Goal: Information Seeking & Learning: Learn about a topic

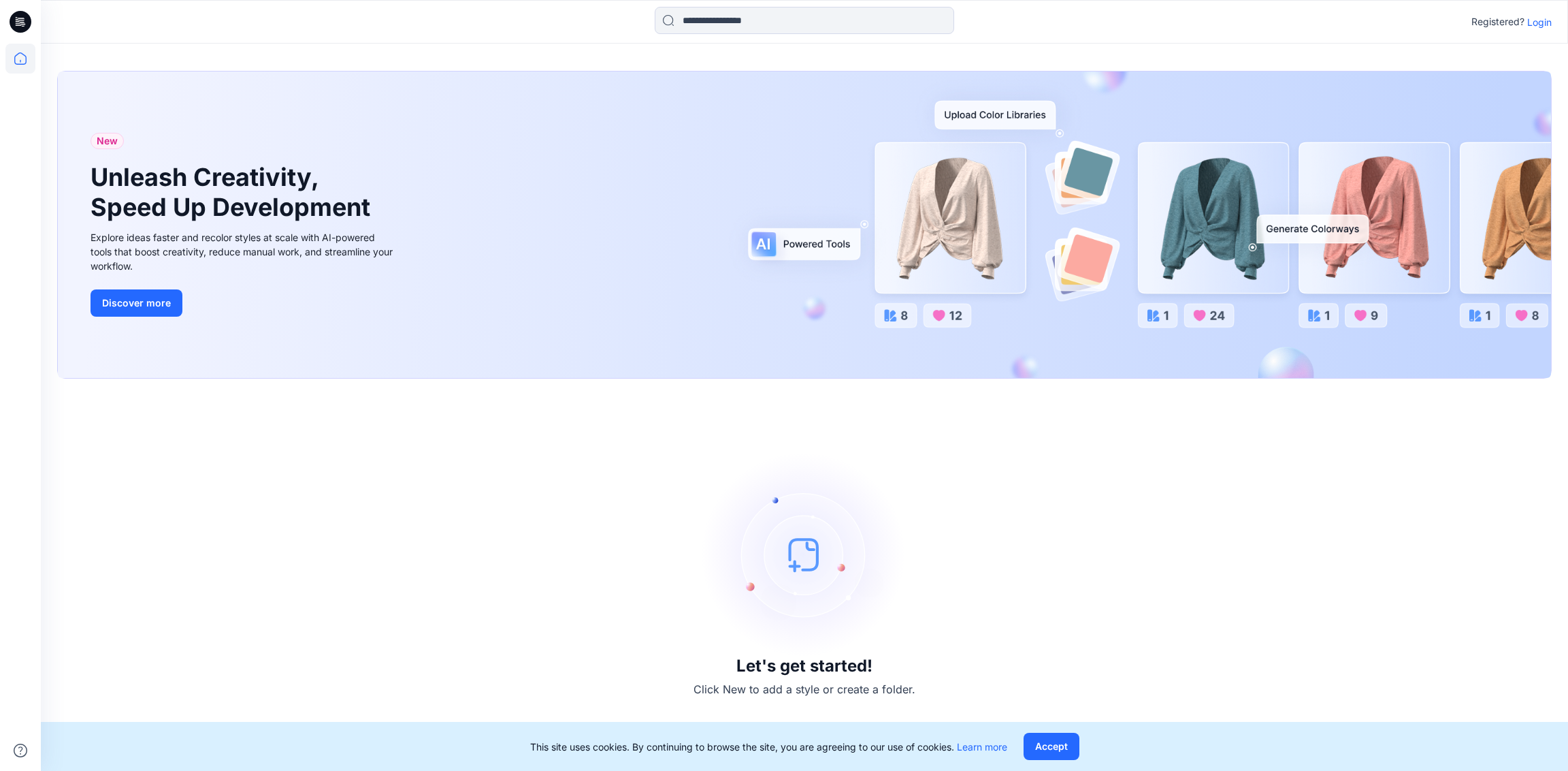
click at [1545, 19] on p "Login" at bounding box center [1540, 22] width 25 height 14
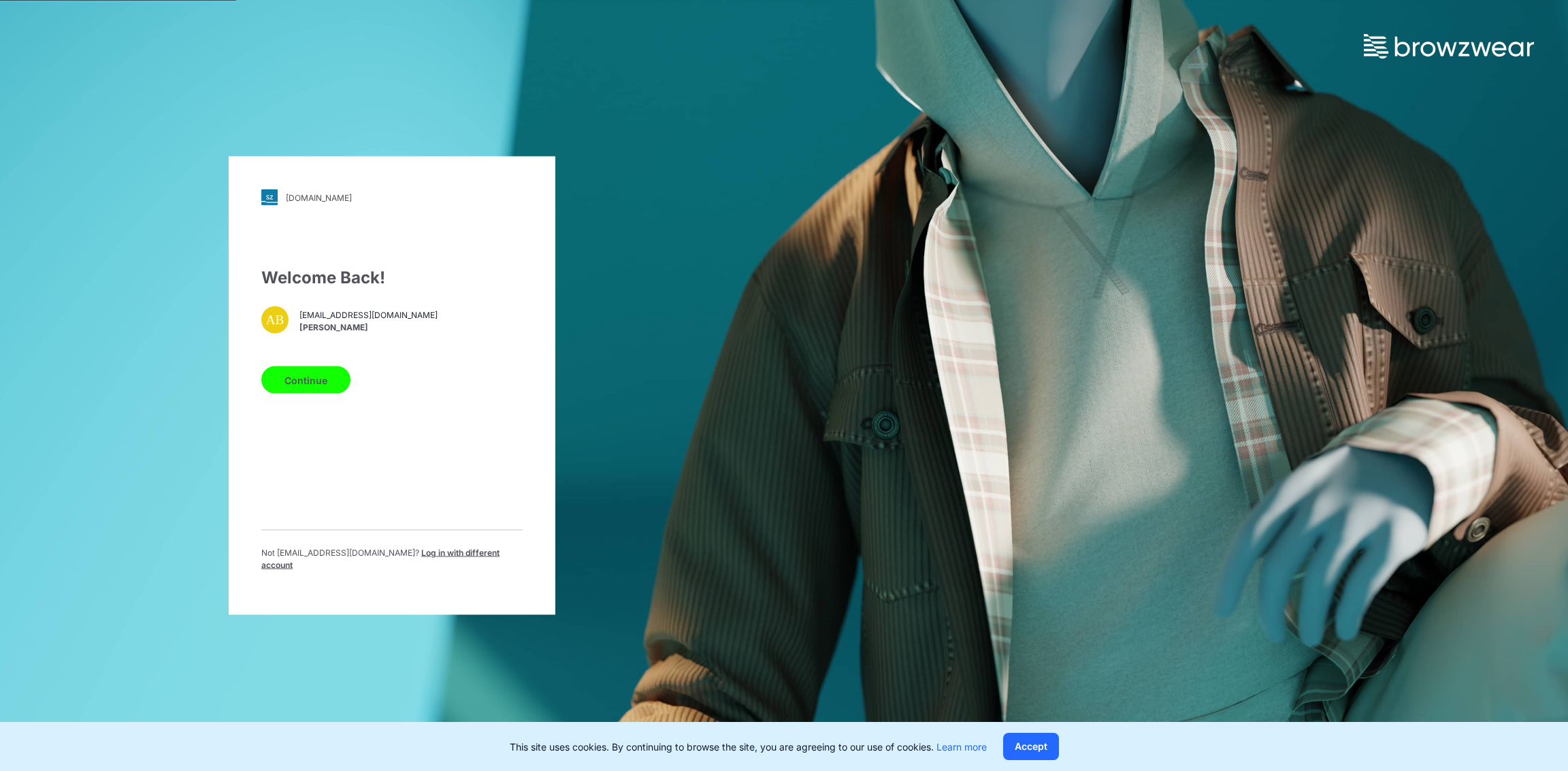
click at [341, 378] on button "Continue" at bounding box center [306, 380] width 89 height 27
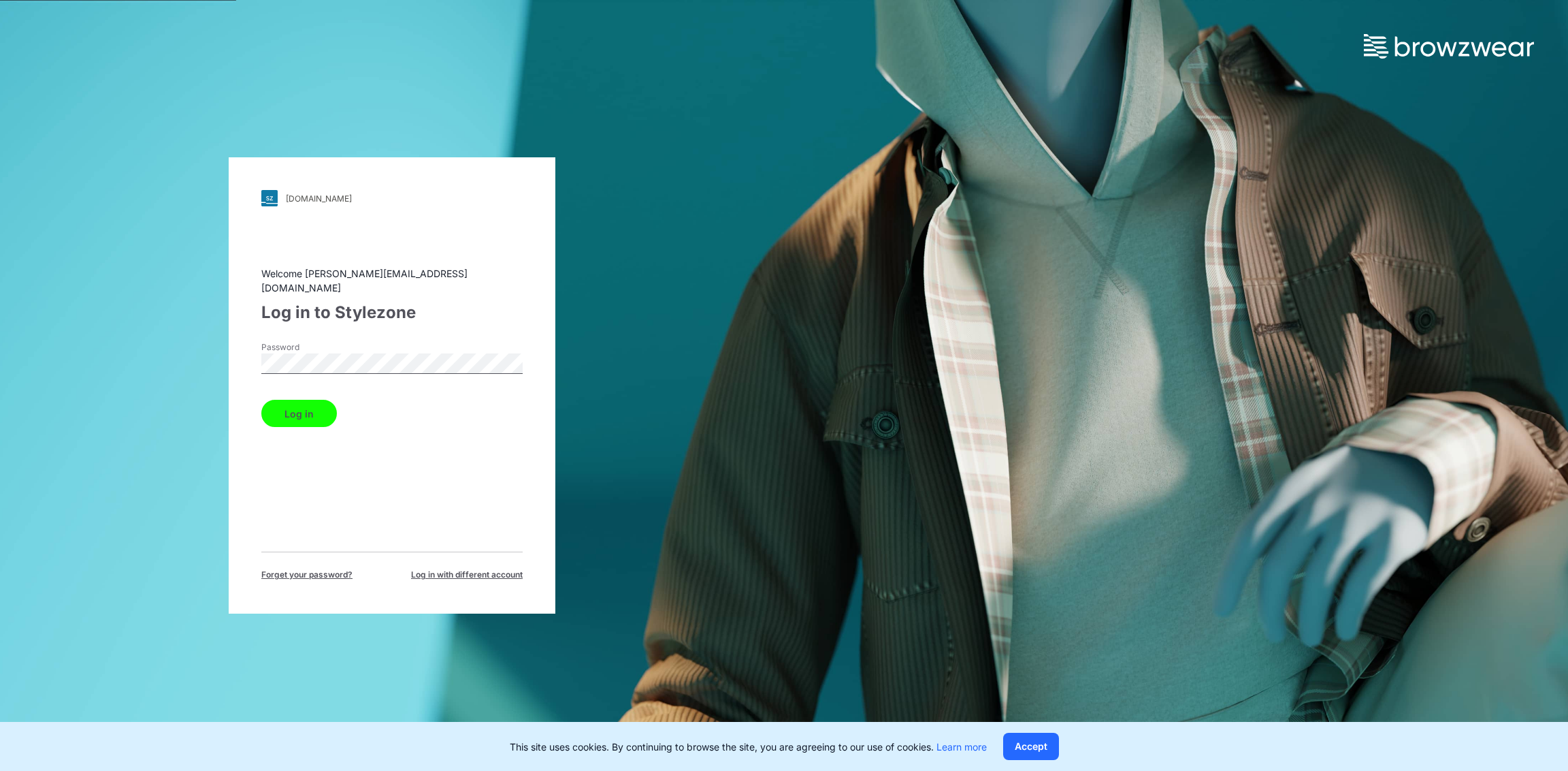
click at [316, 399] on button "Log in" at bounding box center [299, 413] width 76 height 27
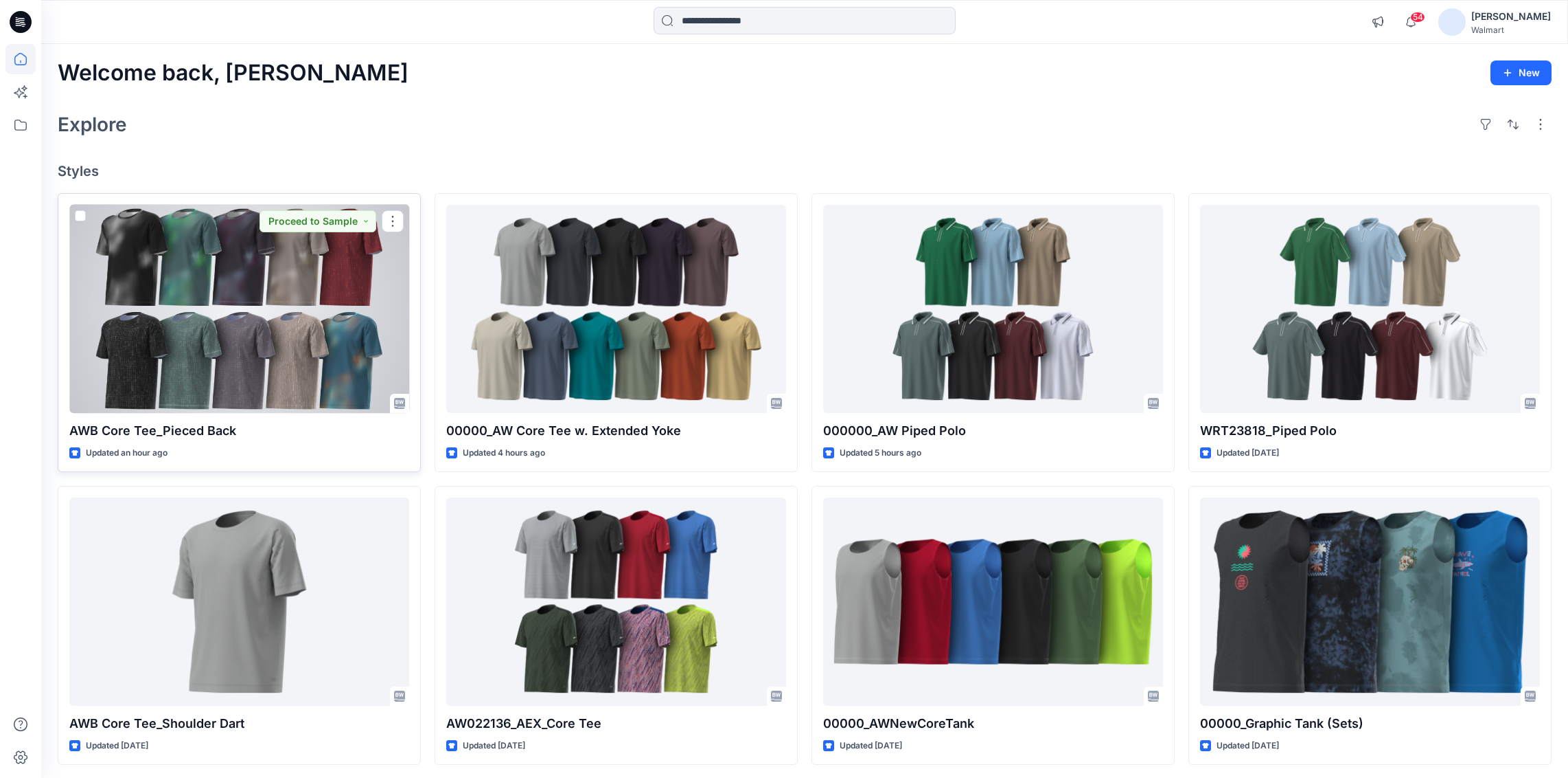
click at [173, 392] on div at bounding box center [239, 309] width 340 height 209
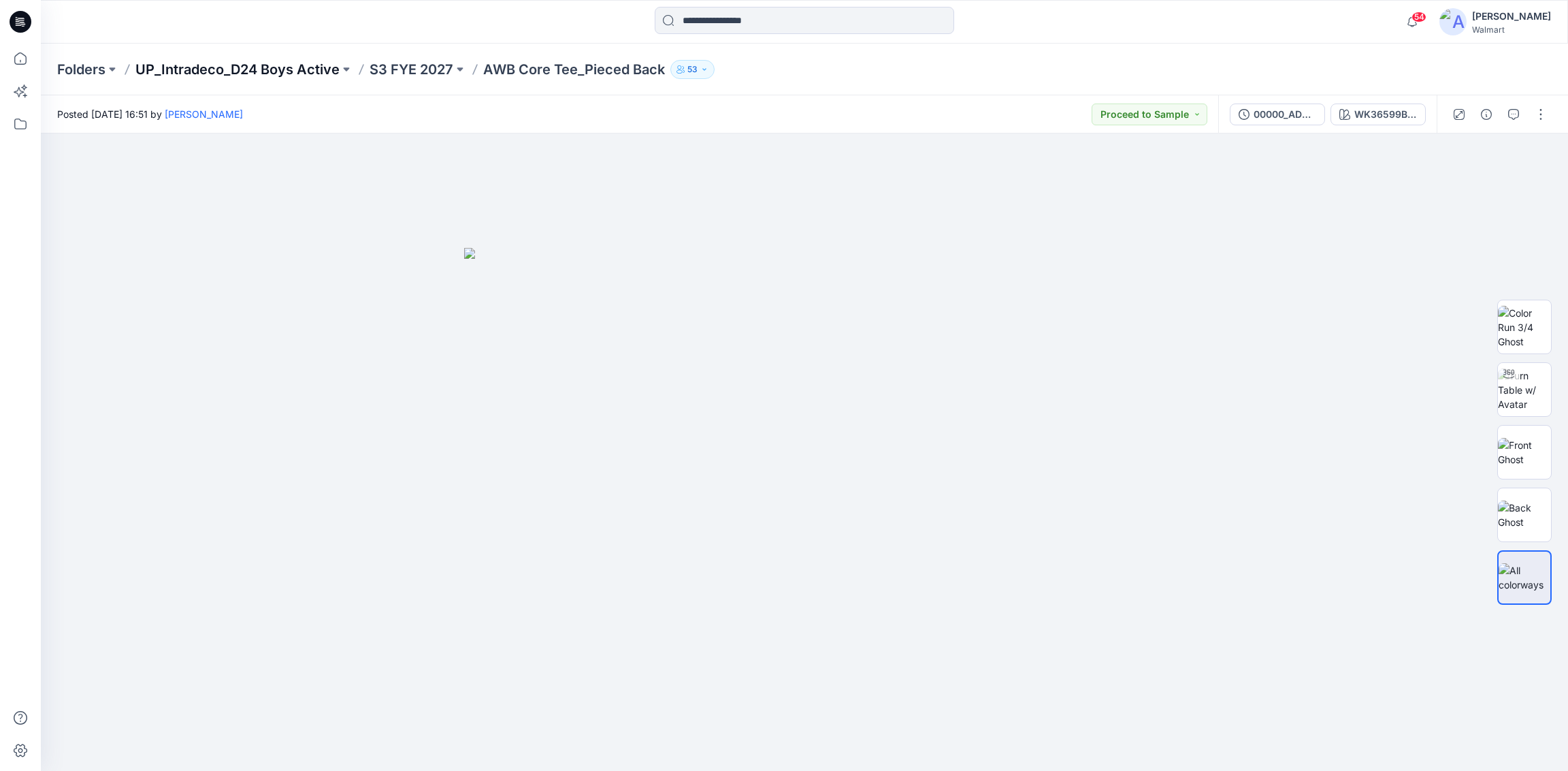
click at [313, 71] on p "UP_Intradeco_D24 Boys Active" at bounding box center [237, 69] width 204 height 19
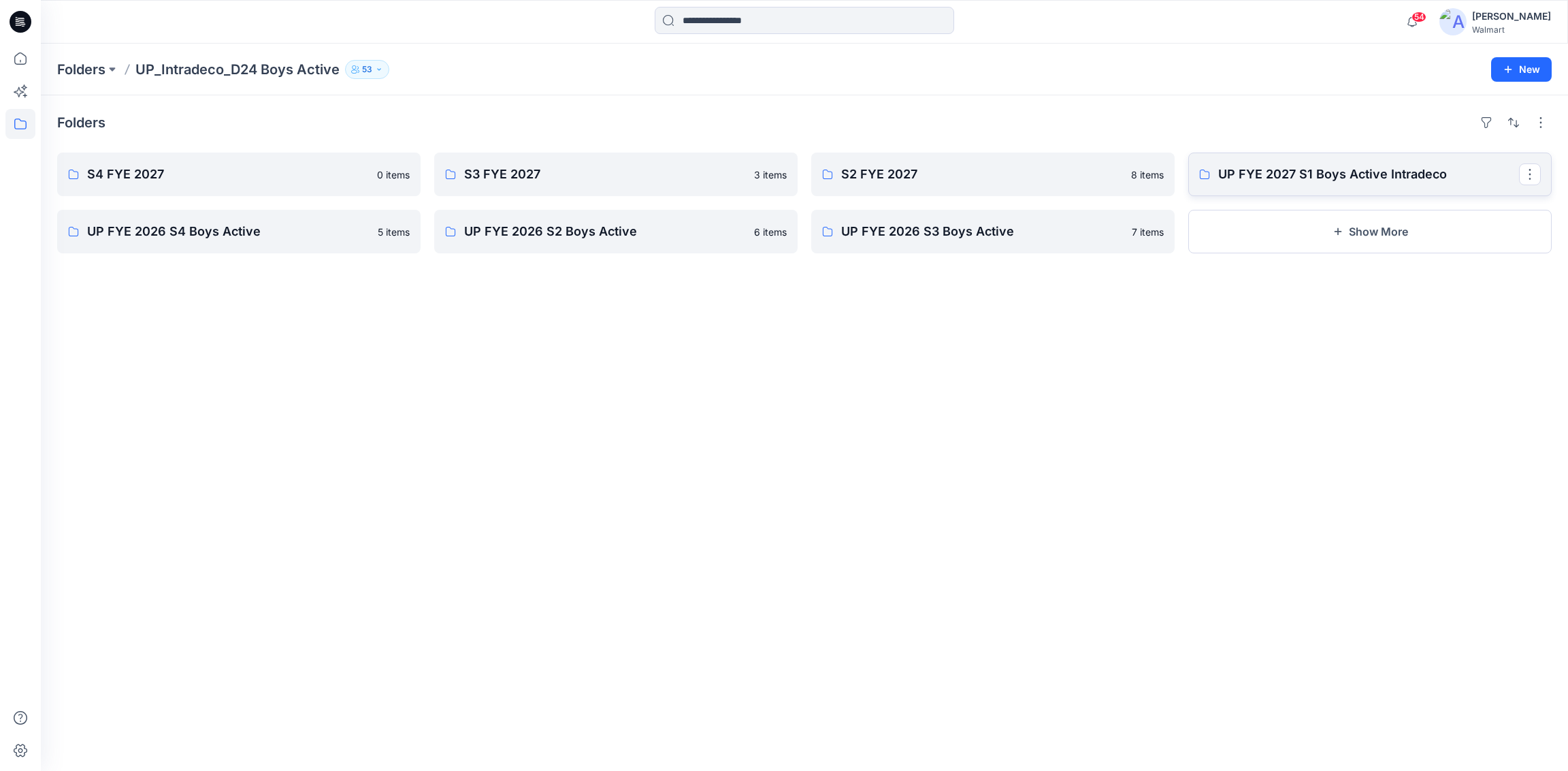
click at [1263, 158] on link "UP FYE 2027 S1 Boys Active Intradeco" at bounding box center [1370, 174] width 363 height 43
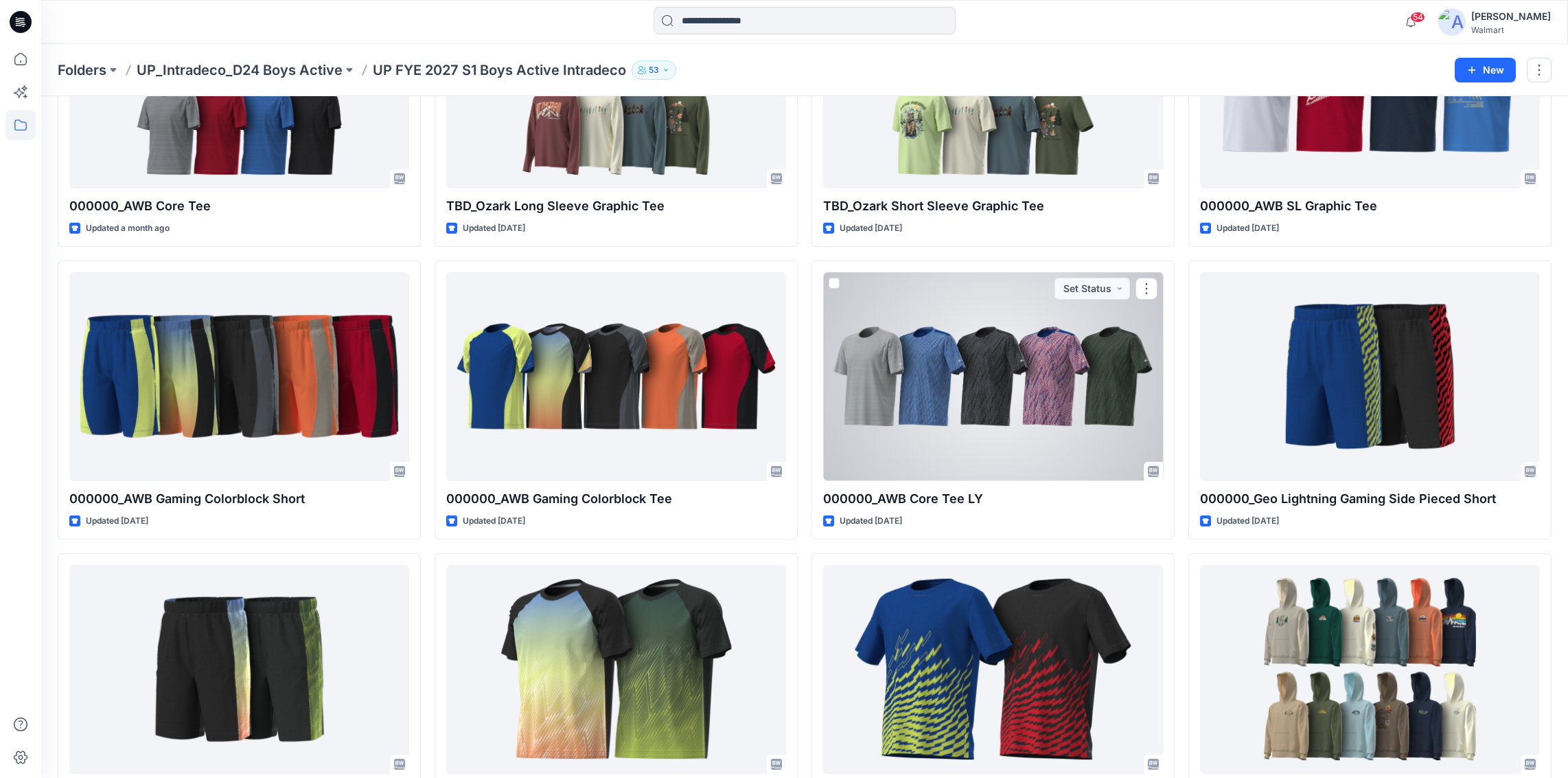
scroll to position [494, 0]
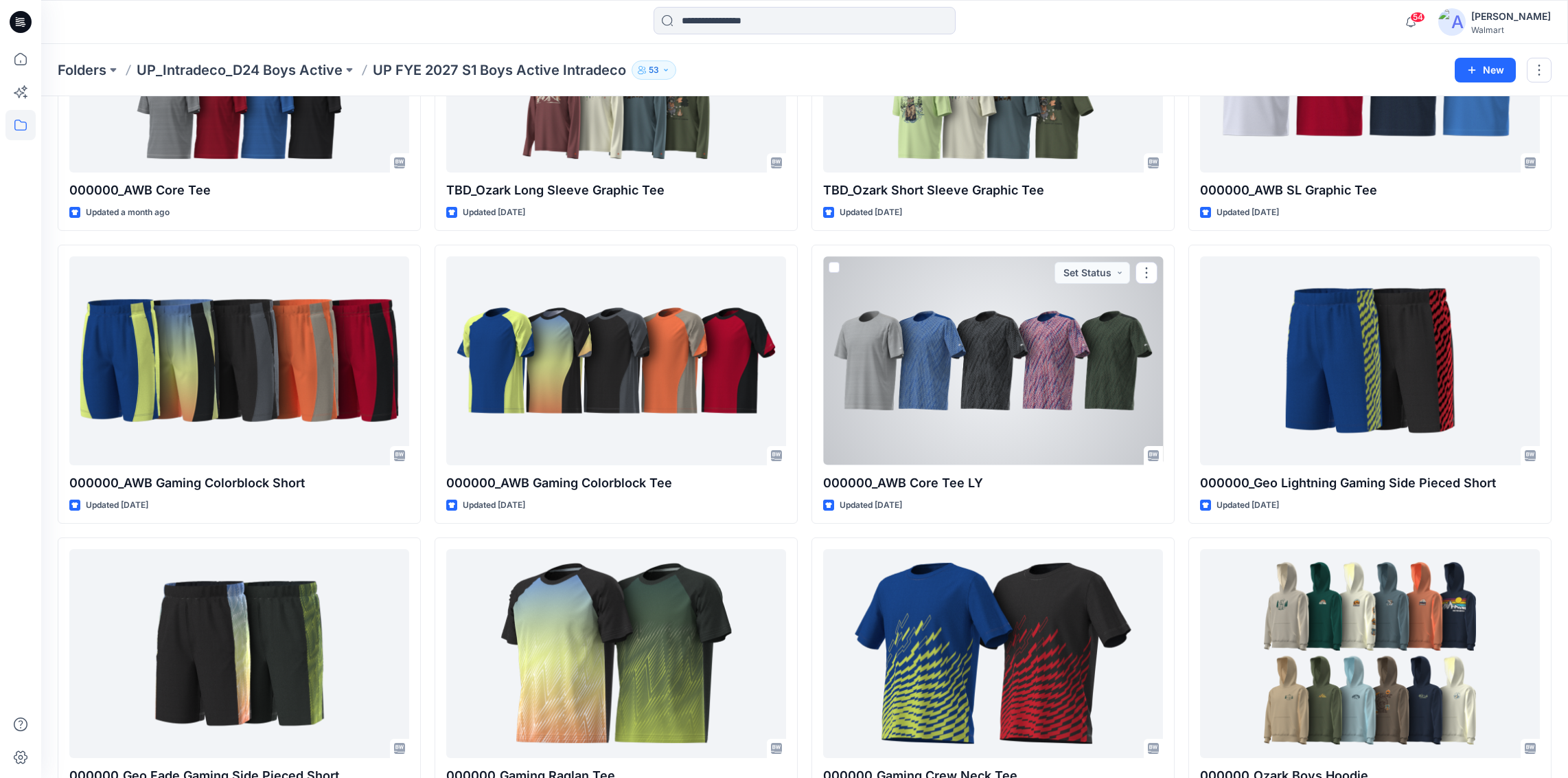
click at [839, 426] on div at bounding box center [993, 361] width 340 height 209
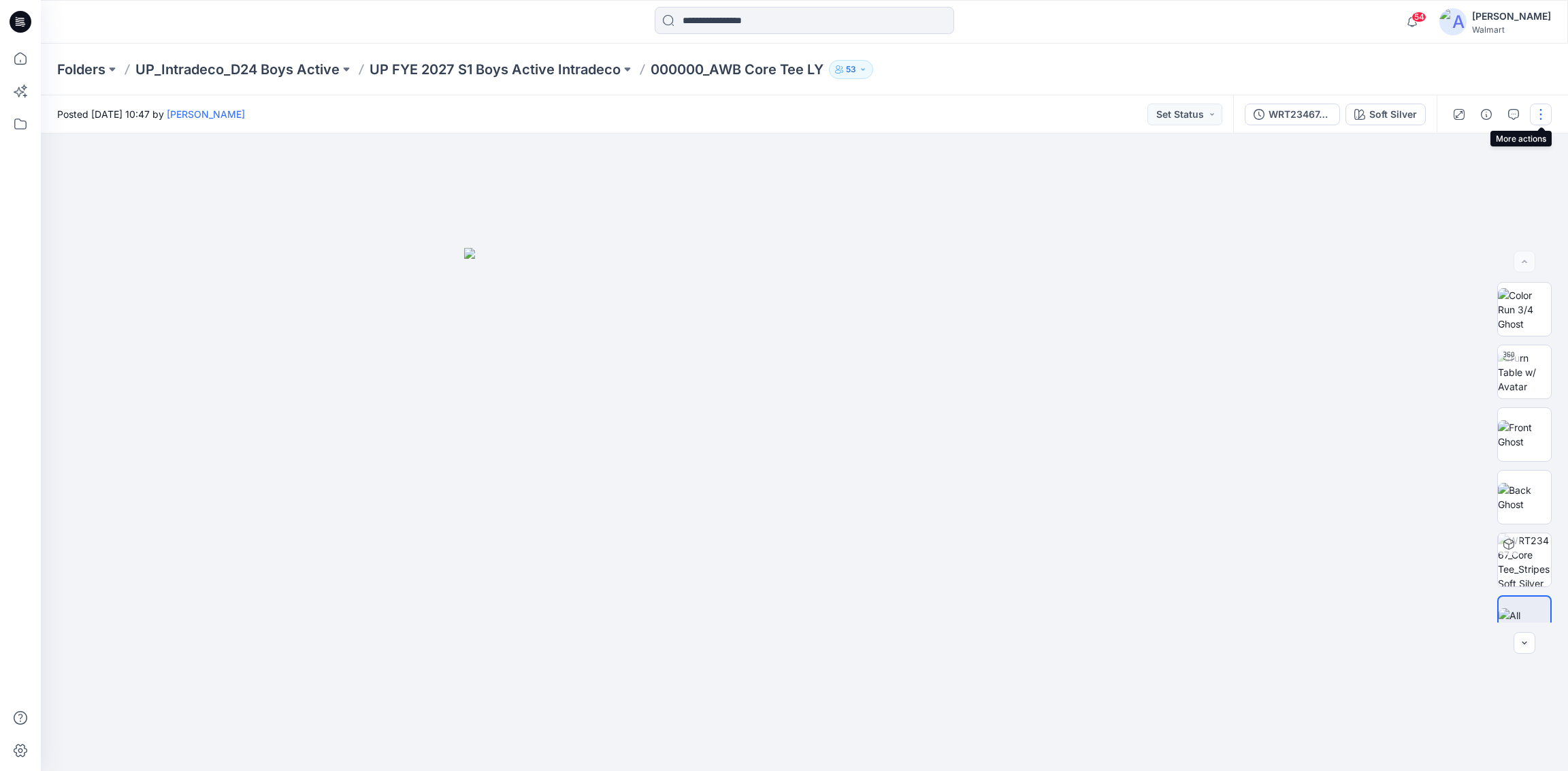
click at [1537, 116] on button "button" at bounding box center [1540, 114] width 22 height 22
click at [1495, 114] on button "button" at bounding box center [1486, 114] width 22 height 22
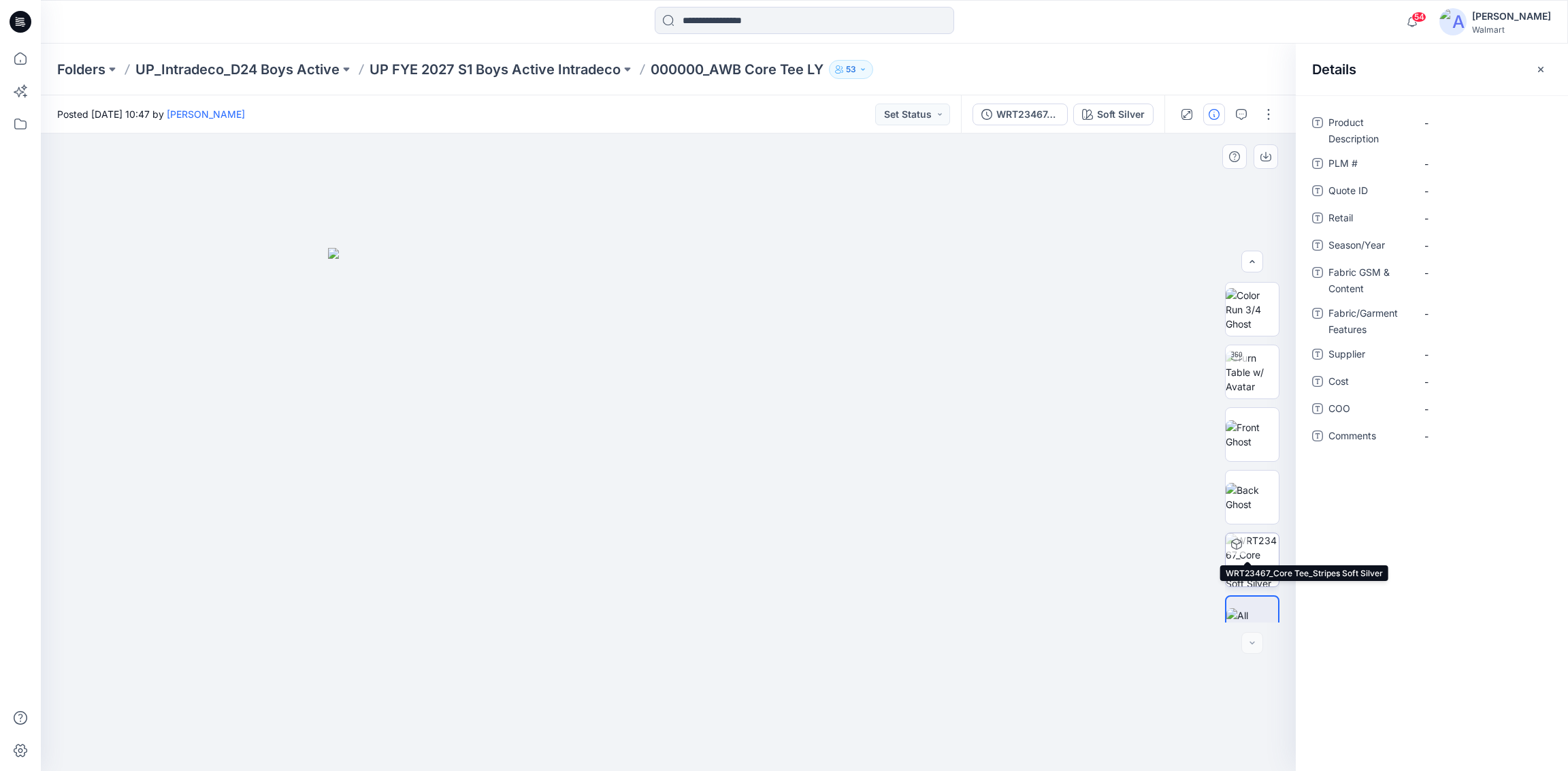
scroll to position [27, 0]
click at [1544, 70] on icon "button" at bounding box center [1541, 70] width 11 height 11
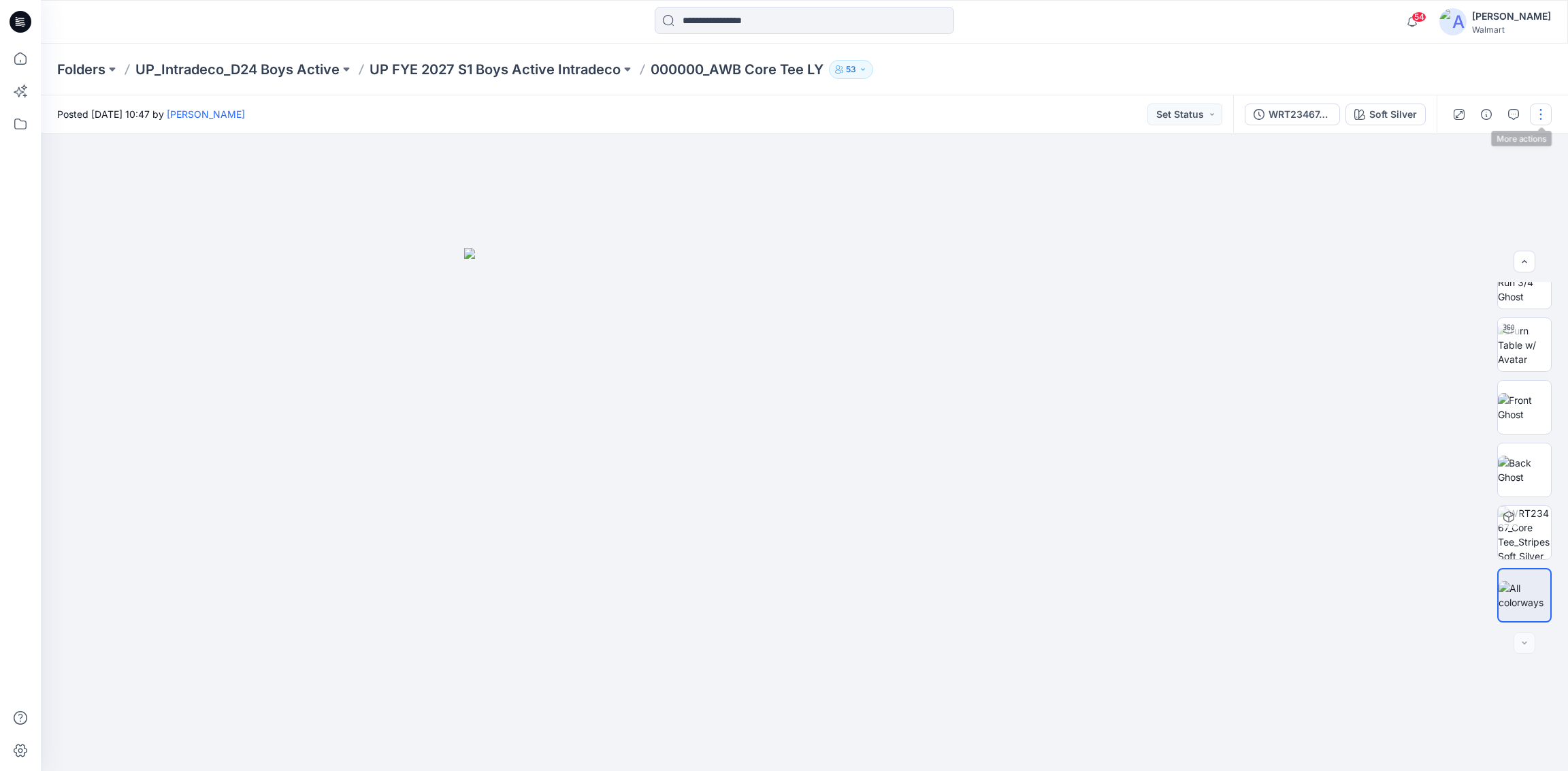
click at [1549, 111] on button "button" at bounding box center [1540, 114] width 22 height 22
click at [1547, 111] on button "button" at bounding box center [1540, 114] width 22 height 22
click at [1530, 642] on div at bounding box center [1525, 642] width 22 height 22
click at [1487, 111] on icon "button" at bounding box center [1486, 114] width 11 height 11
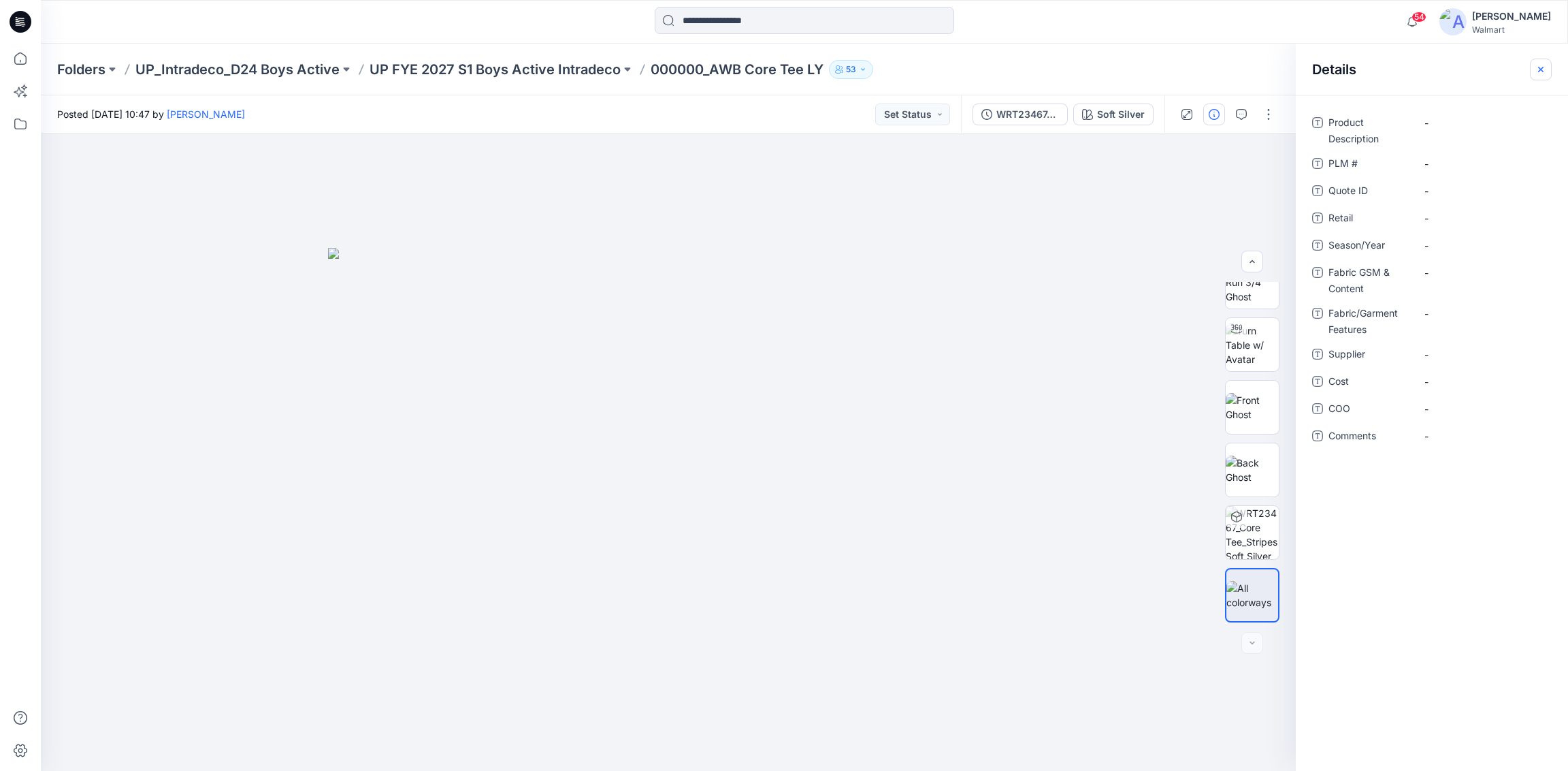
click at [1548, 67] on button "button" at bounding box center [1540, 69] width 22 height 22
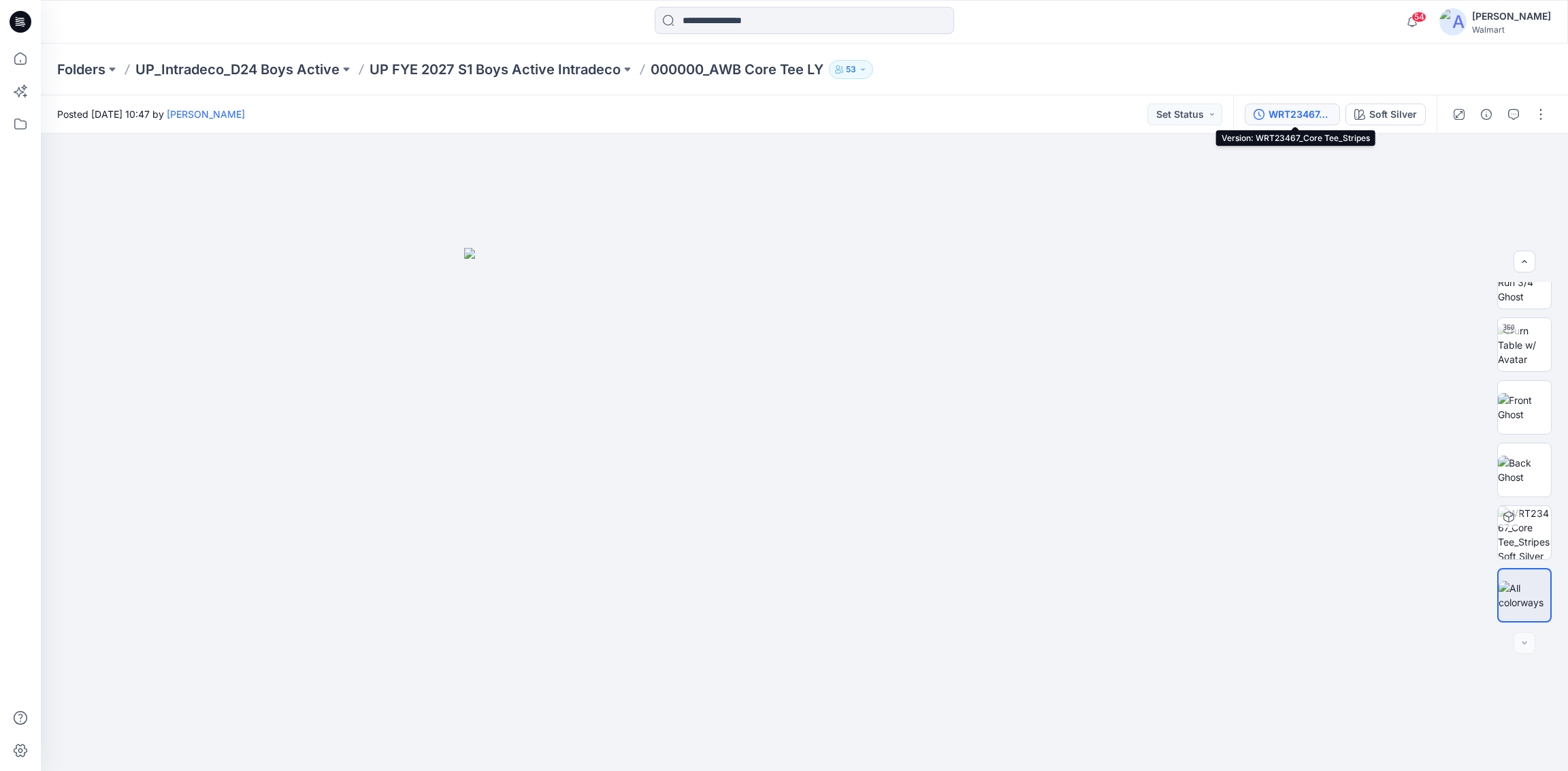
click at [1291, 113] on div "WRT23467_Core Tee_Stripes" at bounding box center [1300, 114] width 63 height 15
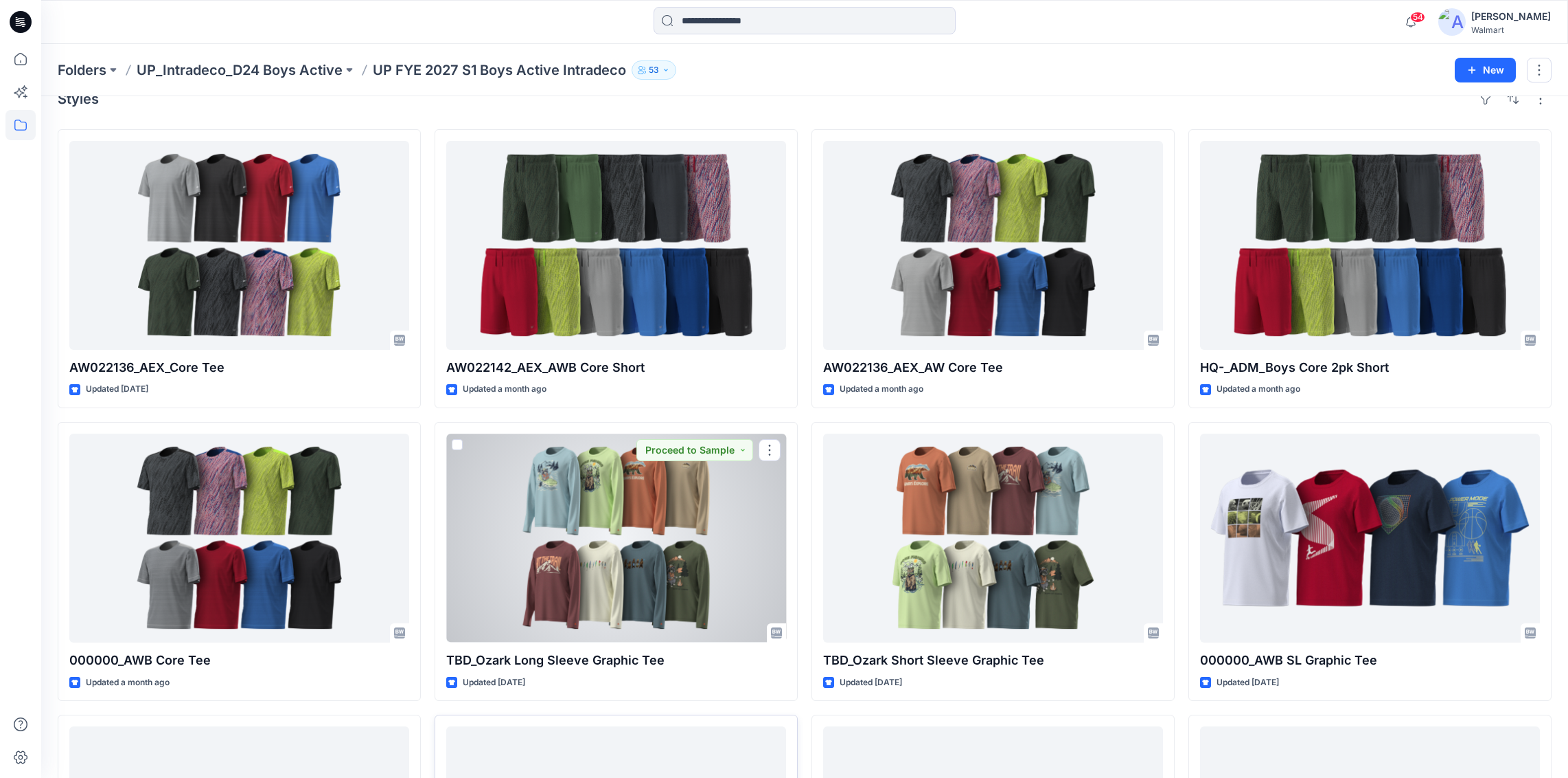
scroll to position [19, 0]
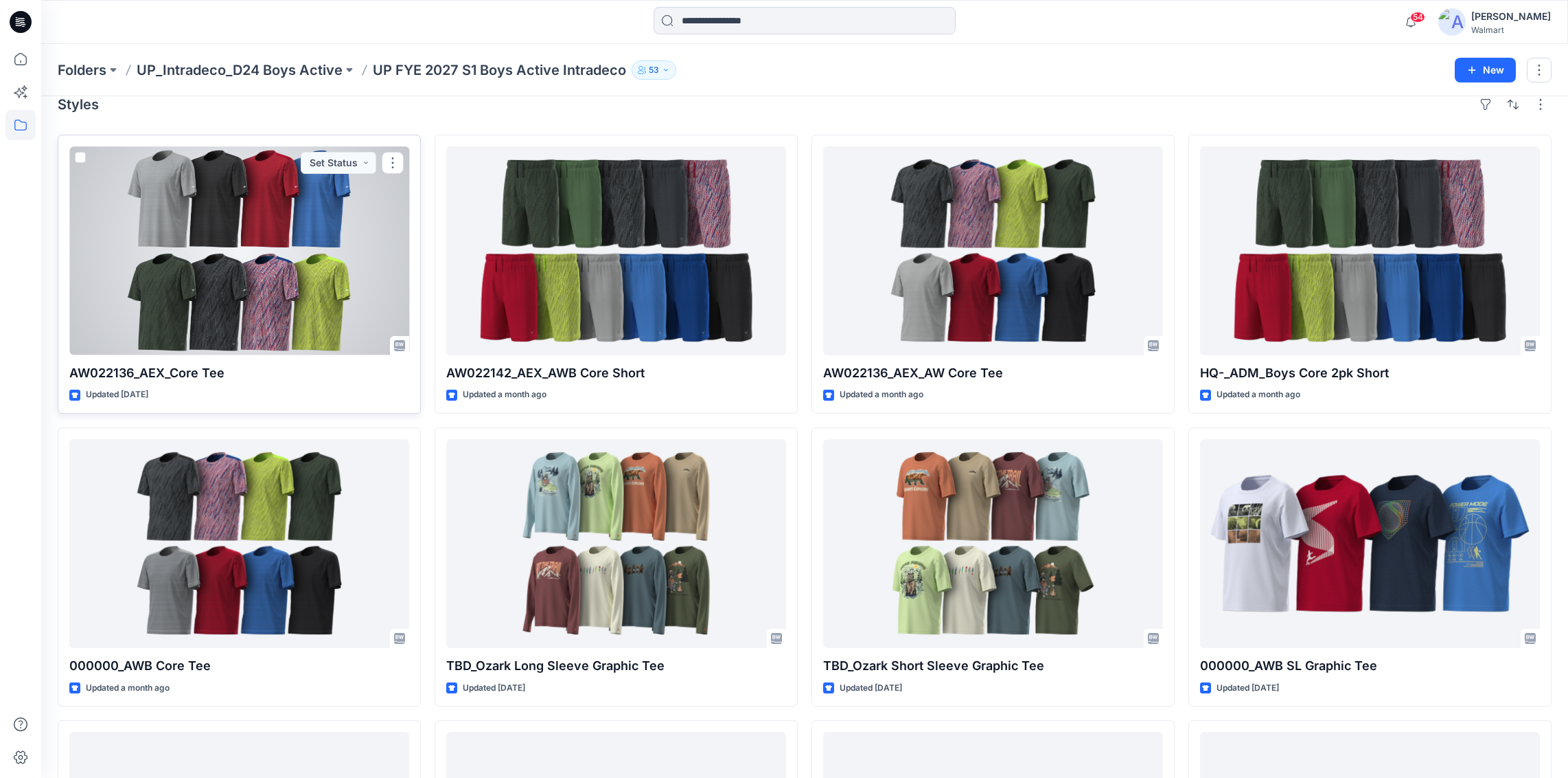
click at [321, 273] on div at bounding box center [239, 251] width 340 height 209
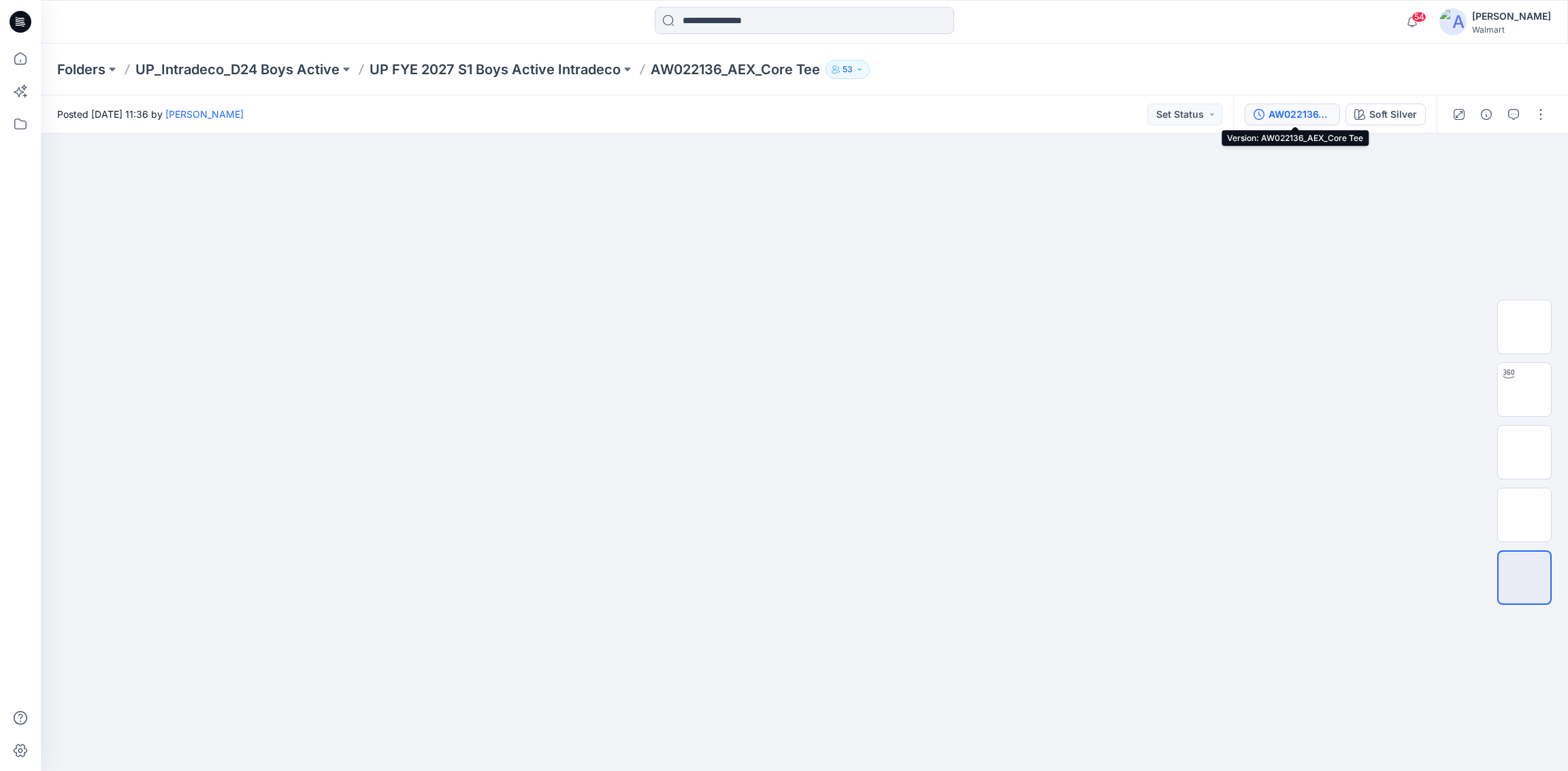
click at [1299, 109] on div "AW022136_AEX_Core Tee" at bounding box center [1300, 114] width 63 height 15
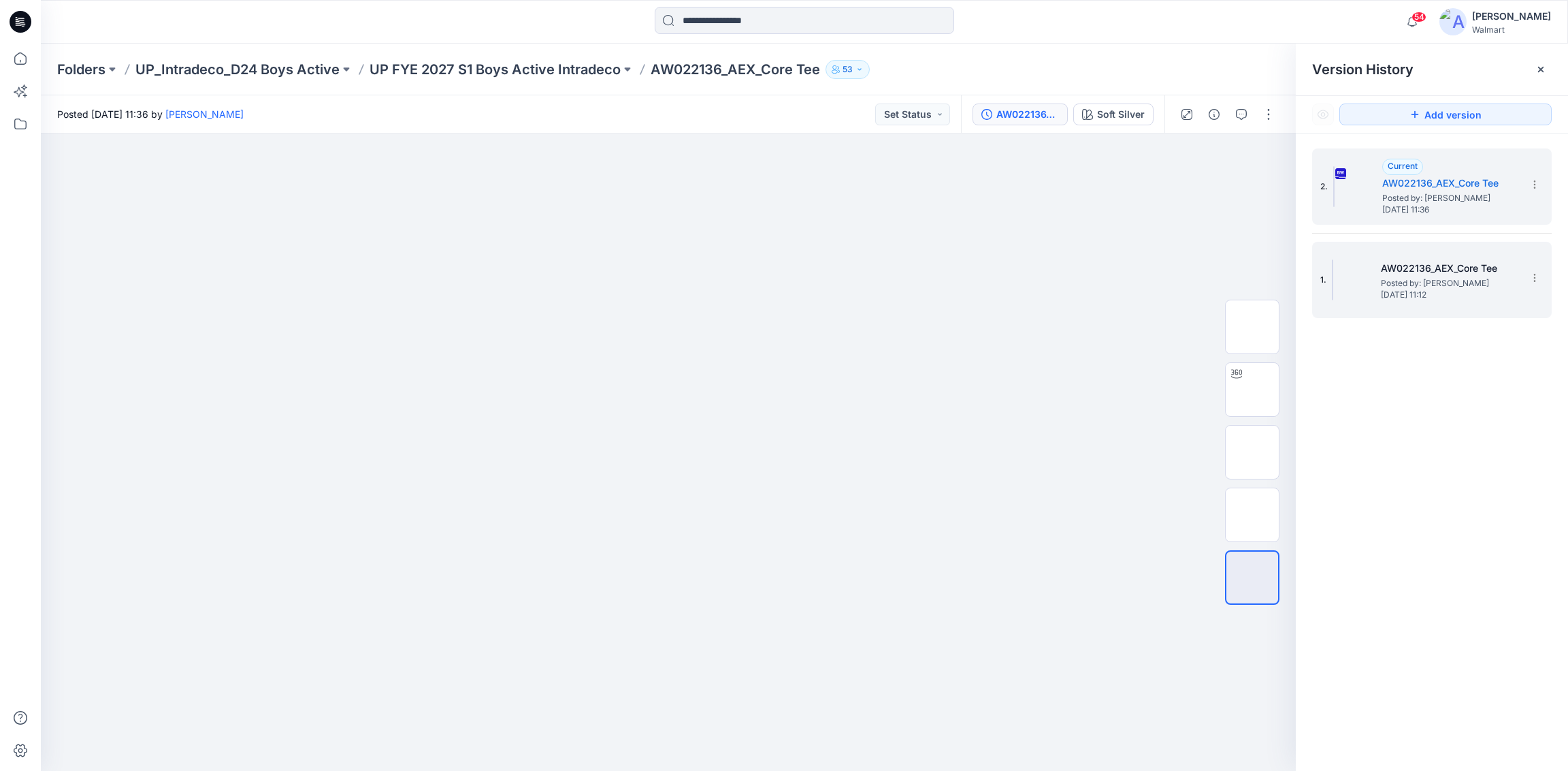
click at [1380, 258] on div "1. AW022136_AEX_Core Tee Posted by: [PERSON_NAME] [DATE] 11:12" at bounding box center [1422, 279] width 204 height 65
